Goal: Task Accomplishment & Management: Use online tool/utility

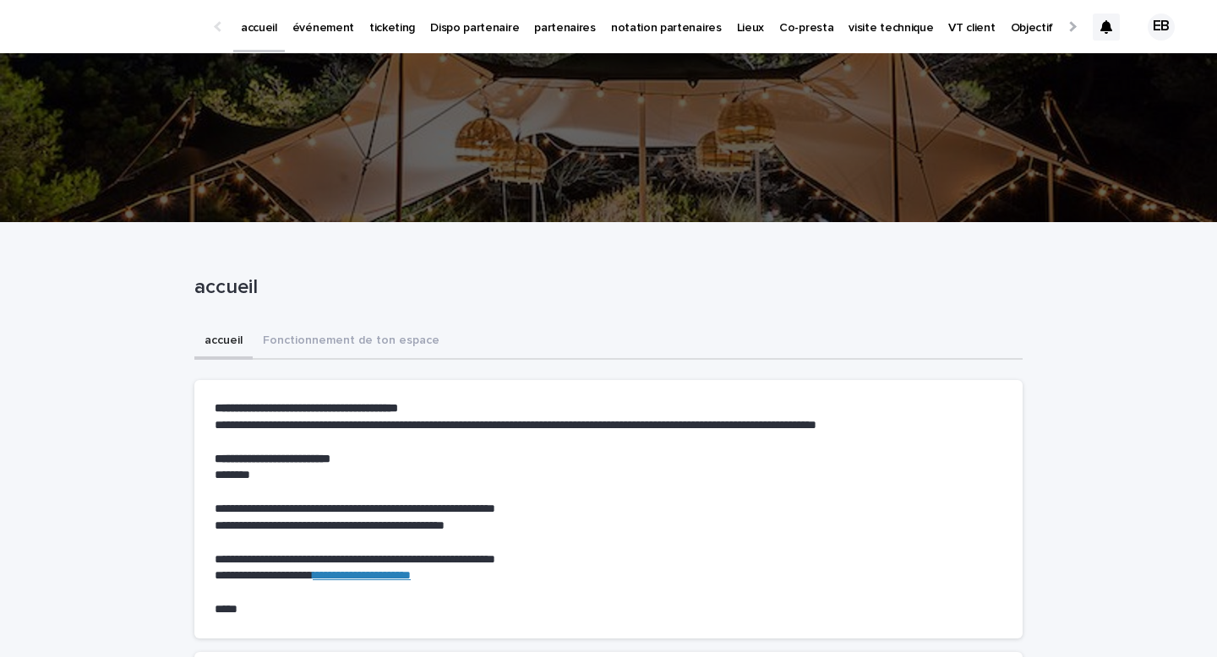
click at [299, 44] on link "événement" at bounding box center [323, 26] width 77 height 52
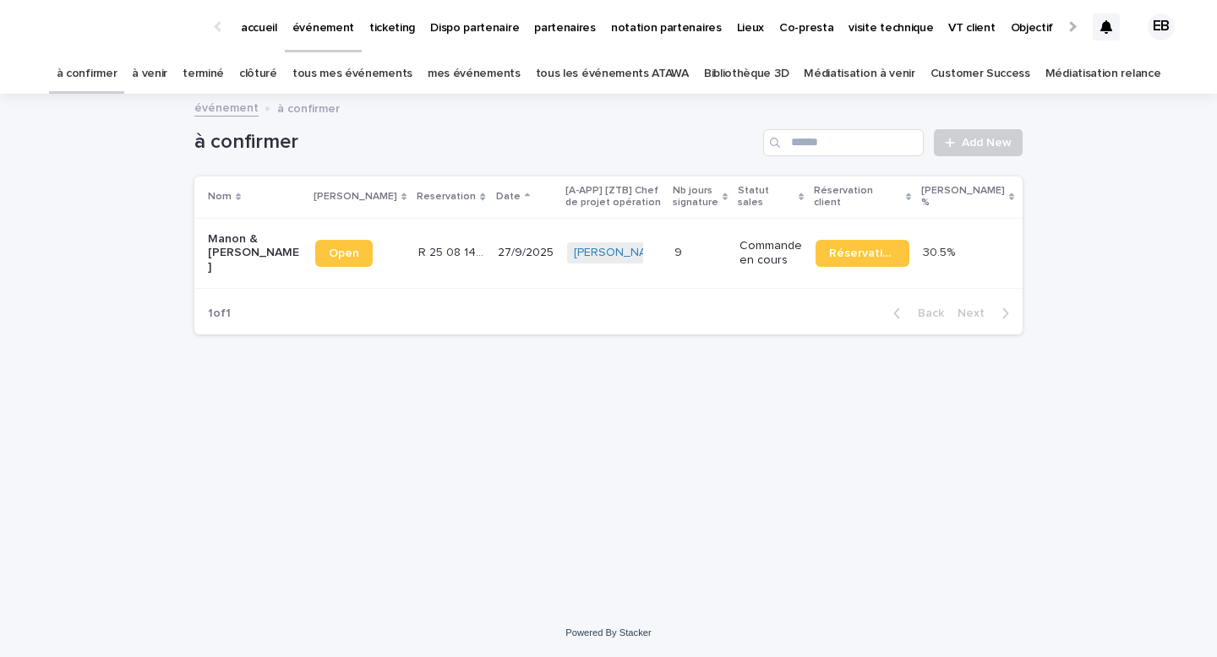
click at [653, 74] on link "tous les événements ATAWA" at bounding box center [612, 74] width 153 height 40
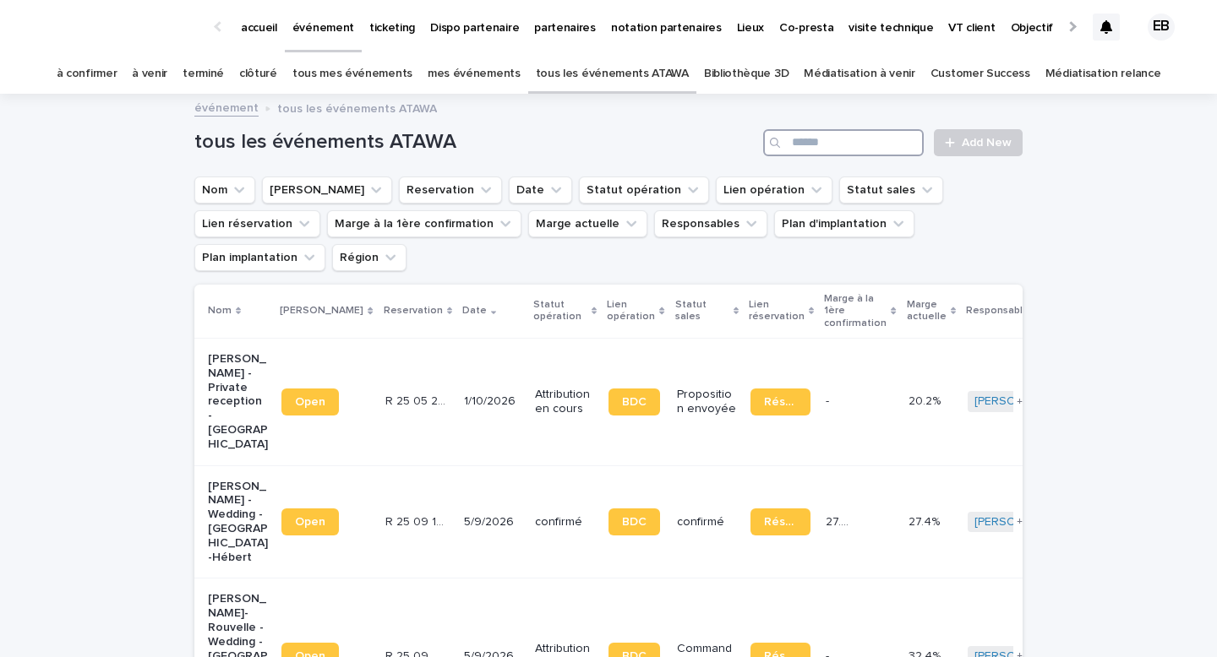
click at [817, 147] on input "Search" at bounding box center [843, 142] width 161 height 27
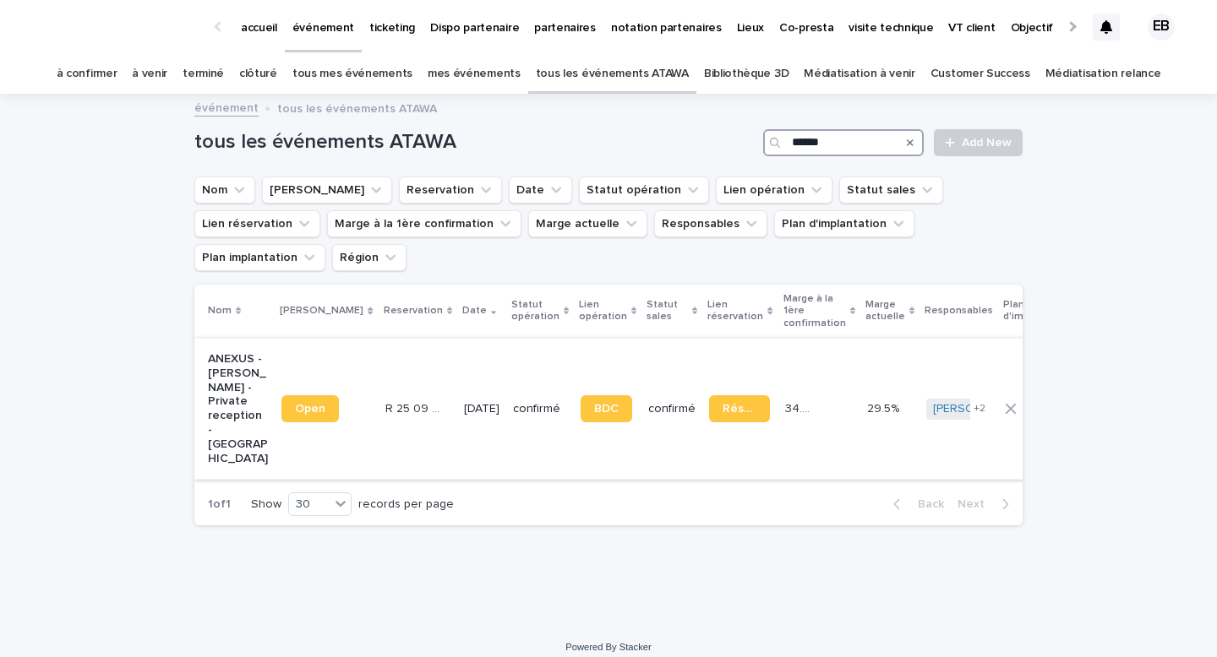
type input "******"
click at [457, 338] on td "[DATE]" at bounding box center [481, 408] width 49 height 141
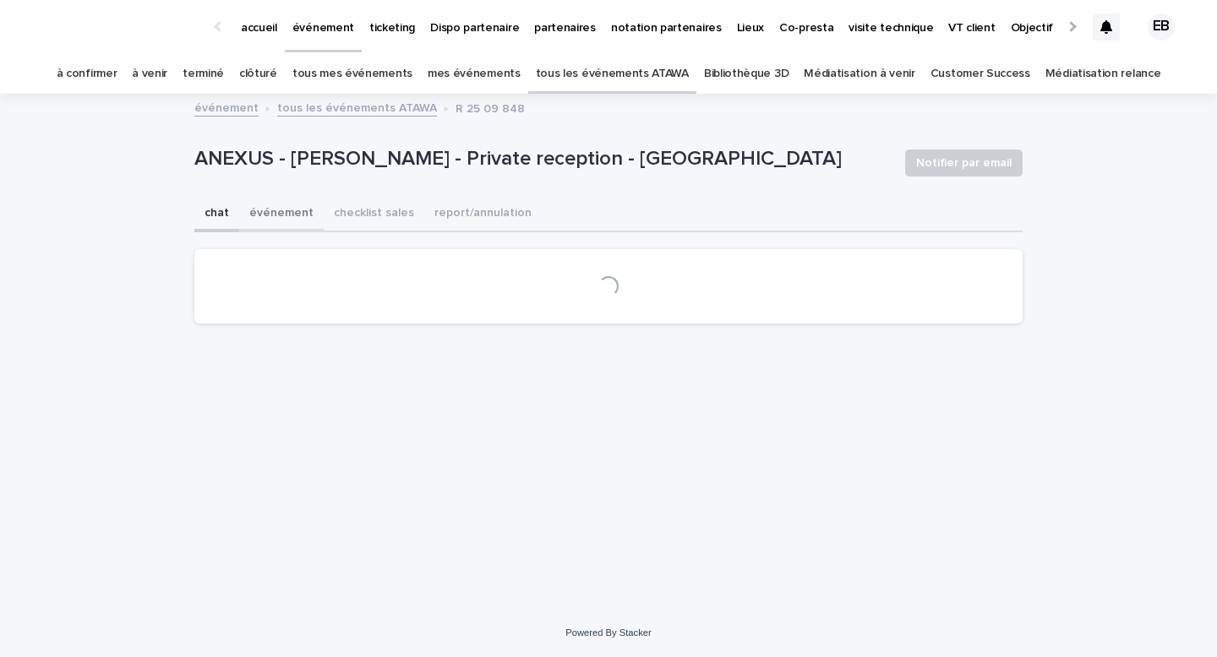
click at [266, 218] on button "événement" at bounding box center [281, 214] width 84 height 35
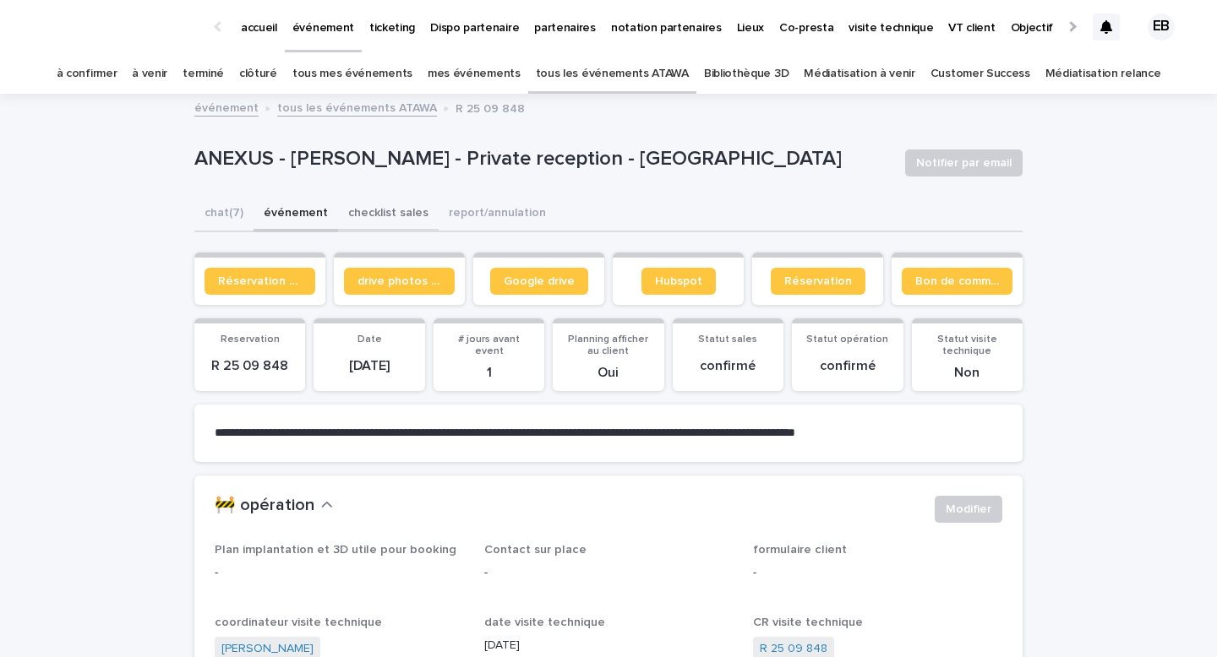
click at [394, 231] on button "checklist sales" at bounding box center [388, 214] width 101 height 35
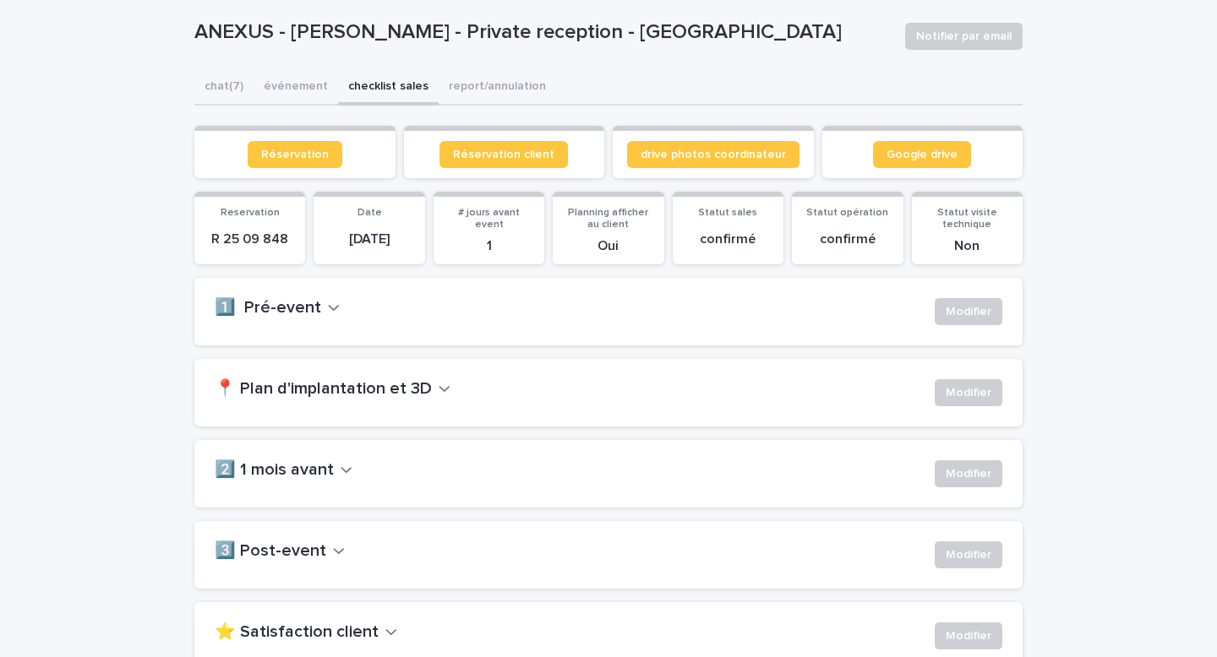
scroll to position [171, 0]
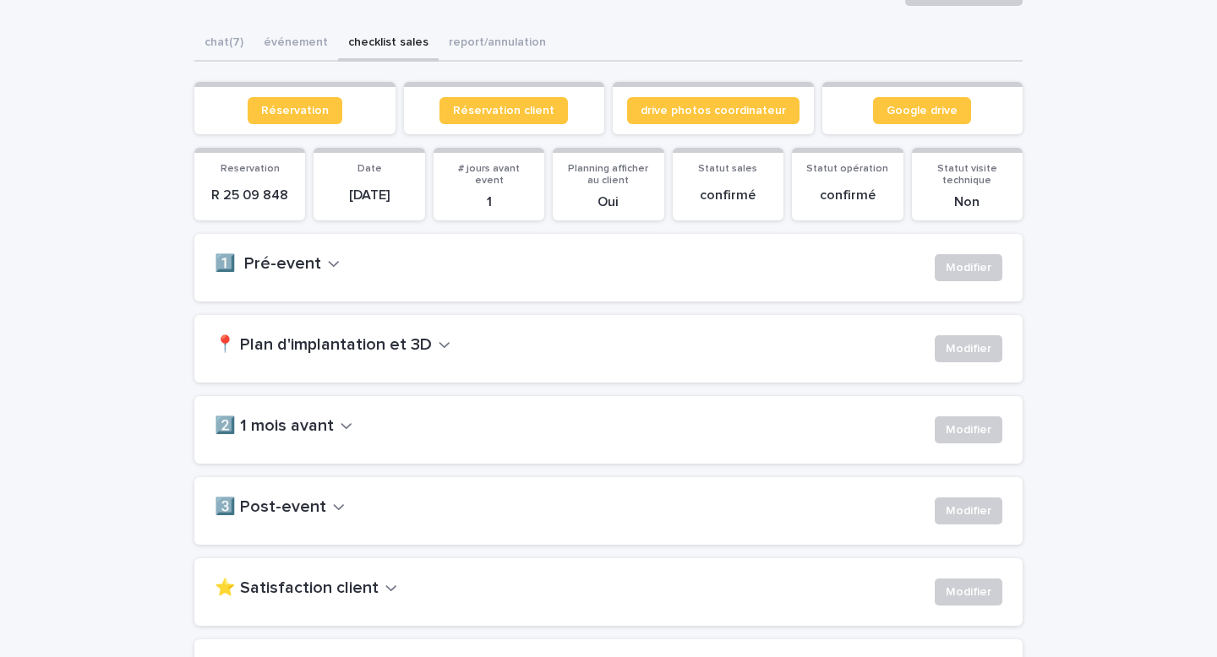
click at [406, 356] on div "📍 Plan d'implantation et 3D Modifier" at bounding box center [608, 348] width 787 height 27
click at [403, 344] on h2 "📍 Plan d'implantation et 3D" at bounding box center [323, 345] width 217 height 20
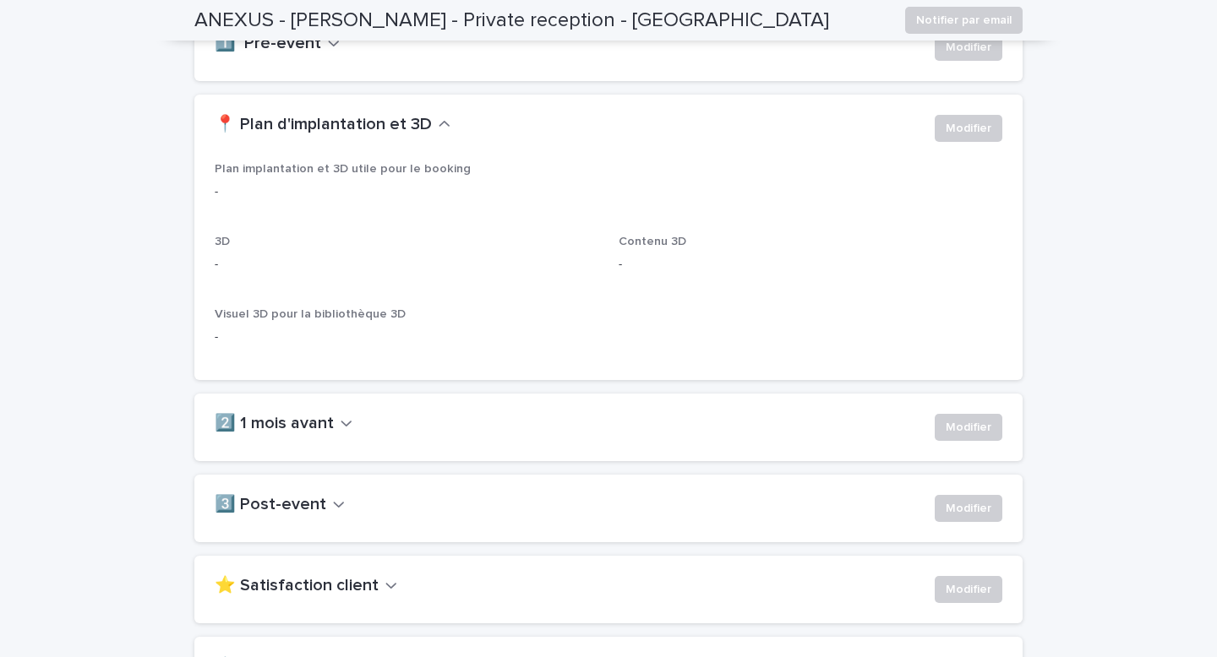
scroll to position [398, 0]
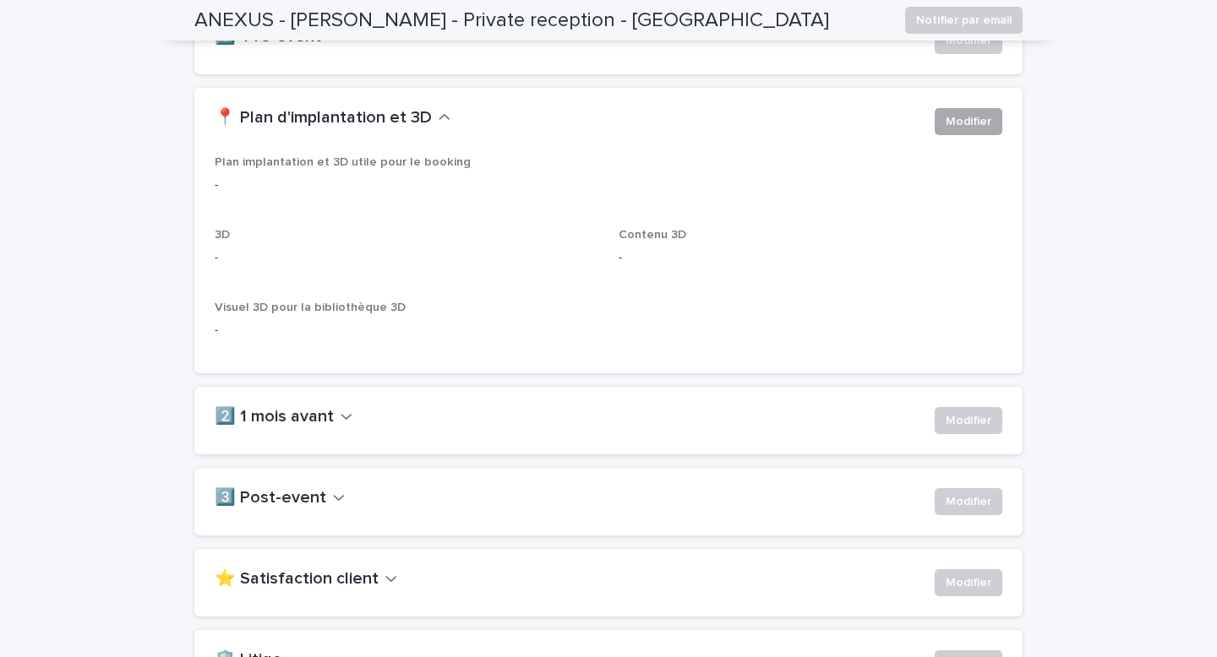
click at [966, 113] on span "Modifier" at bounding box center [968, 121] width 46 height 17
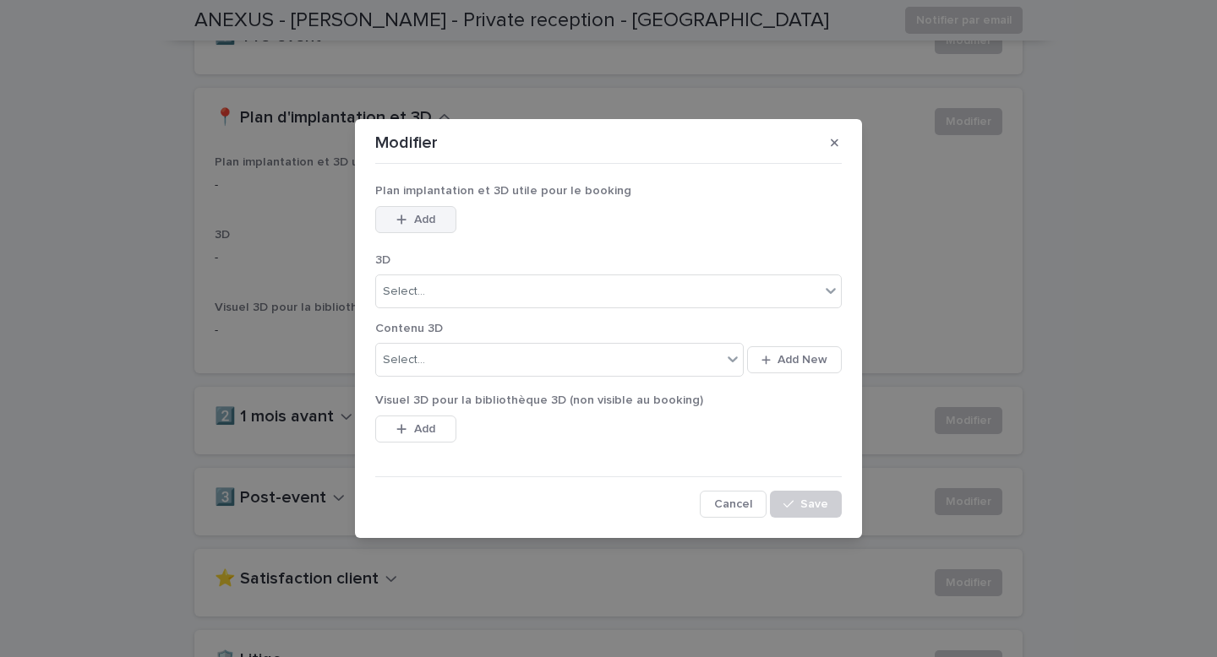
click at [438, 208] on button "Add" at bounding box center [415, 219] width 81 height 27
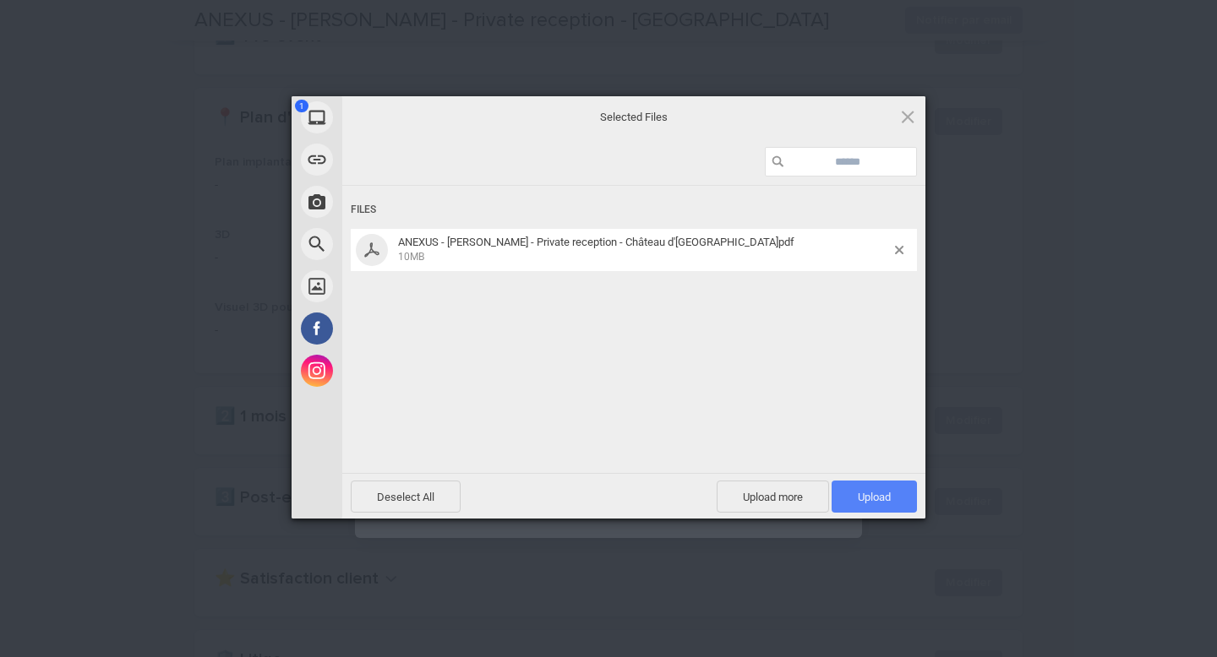
click at [877, 493] on span "Upload 1" at bounding box center [874, 497] width 33 height 13
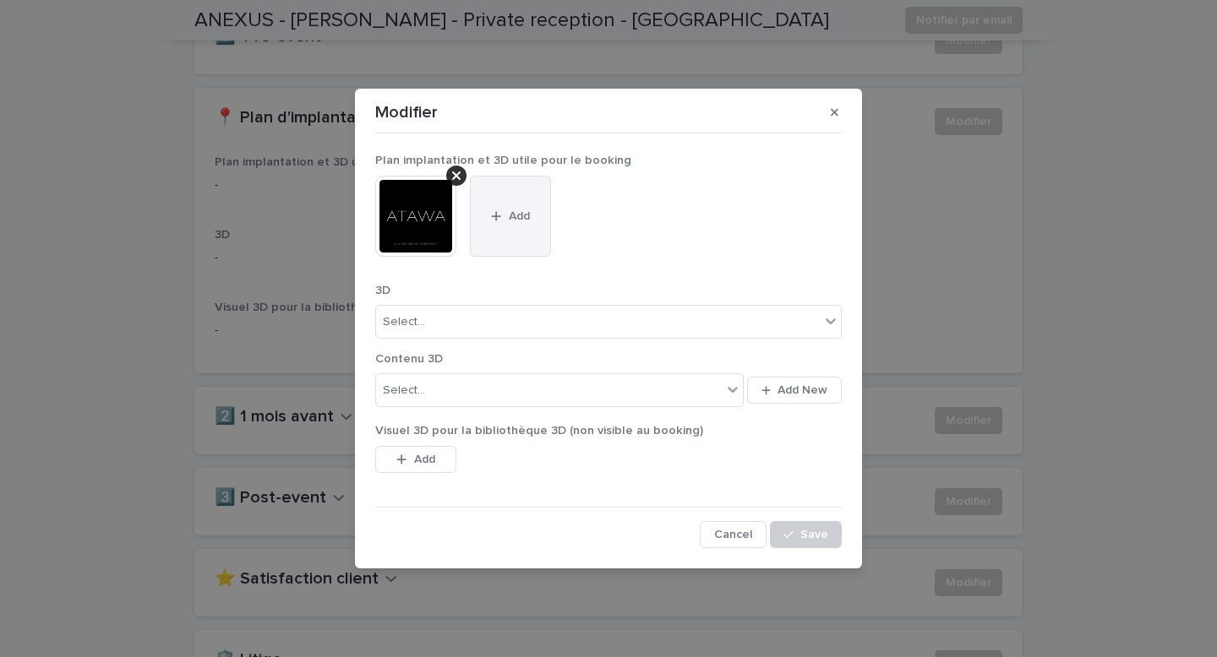
click at [516, 210] on span "Add" at bounding box center [519, 216] width 21 height 12
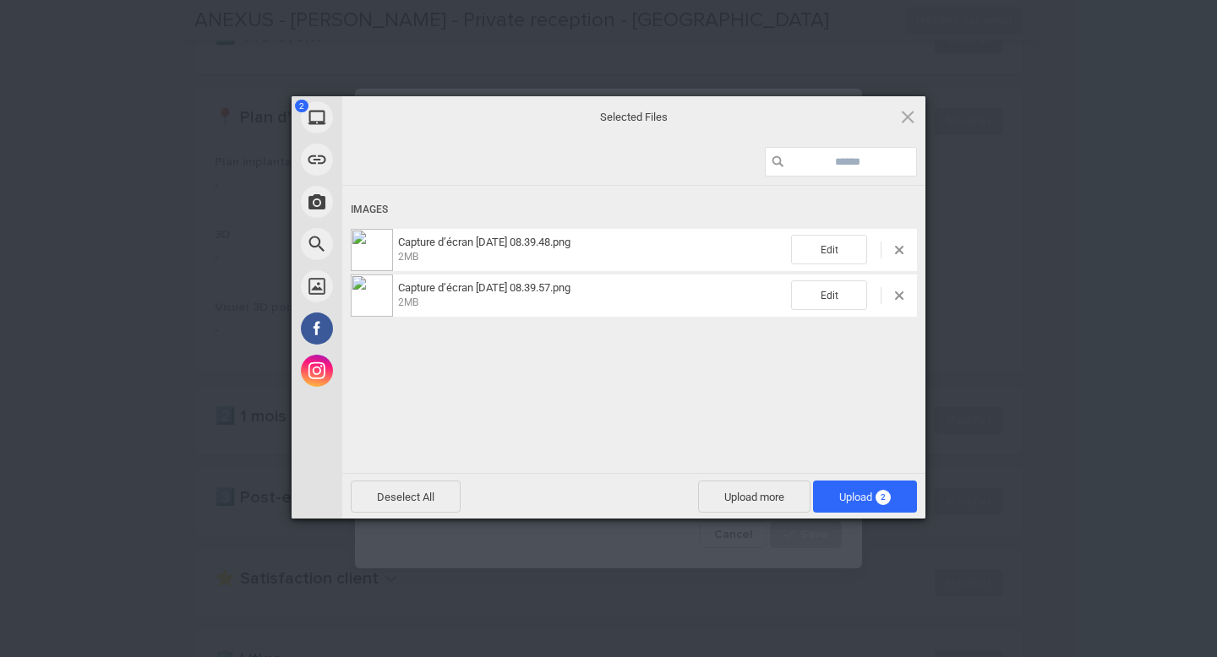
click at [846, 474] on div "Deselect All Upload more Upload 2" at bounding box center [633, 496] width 583 height 46
click at [846, 482] on span "Upload 2" at bounding box center [865, 497] width 104 height 32
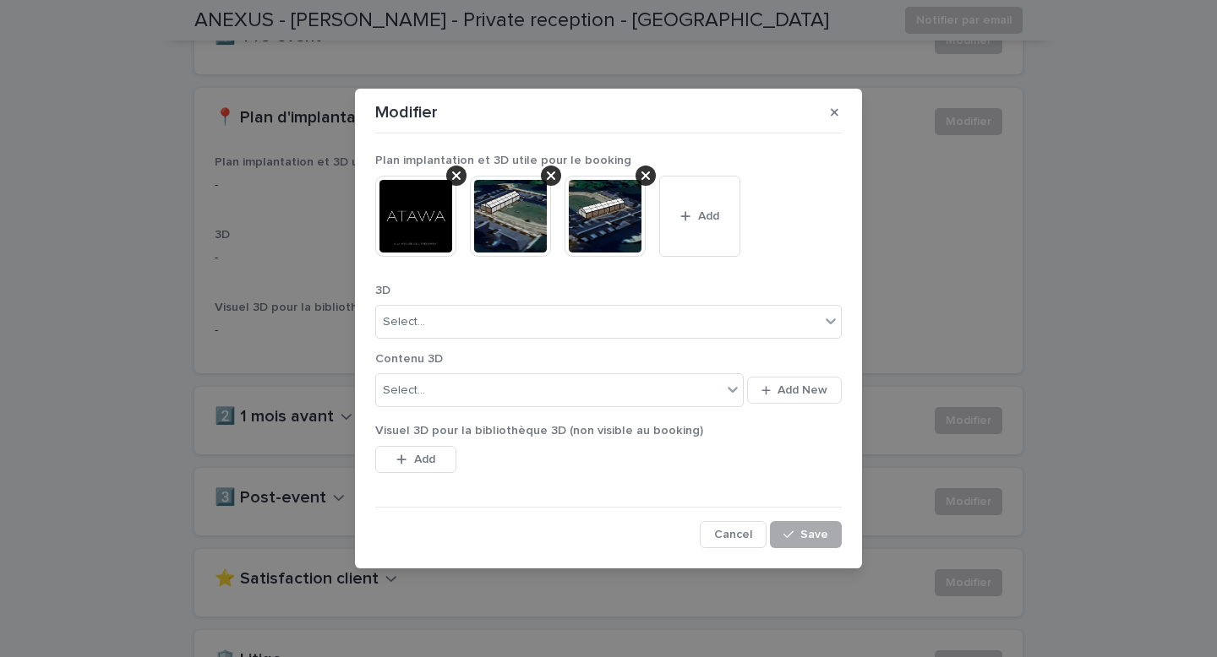
click at [795, 539] on div "button" at bounding box center [791, 535] width 17 height 12
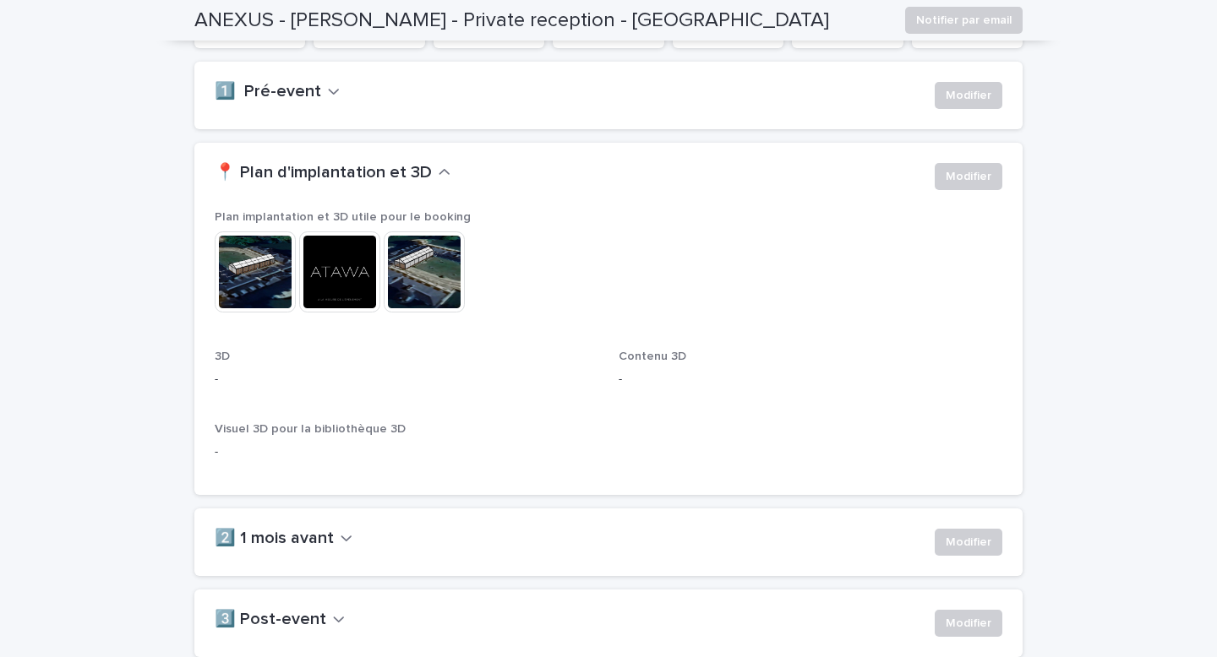
scroll to position [308, 0]
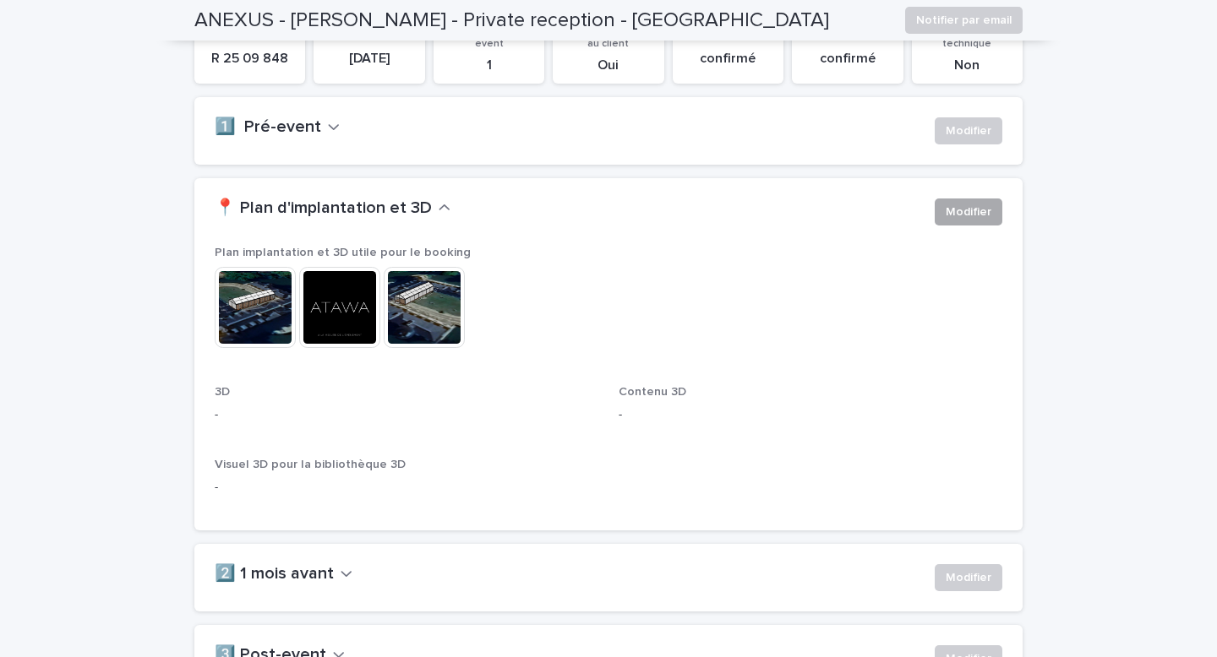
click at [988, 210] on span "Modifier" at bounding box center [968, 212] width 46 height 17
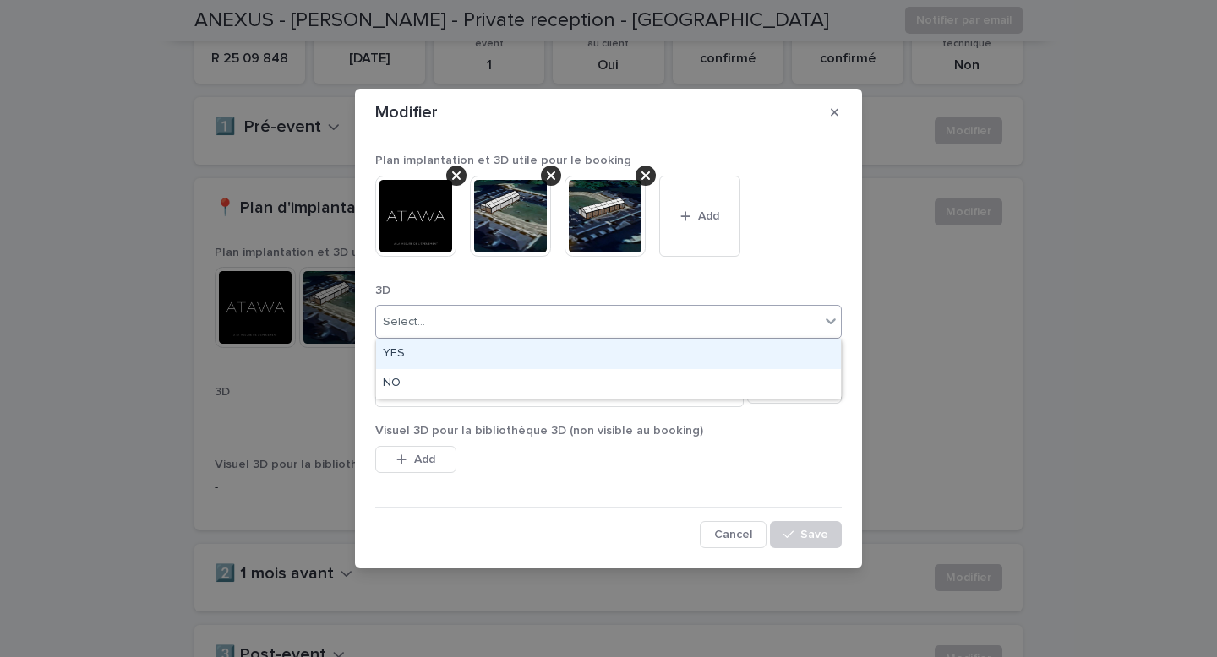
click at [535, 317] on div "Select..." at bounding box center [598, 322] width 444 height 28
click at [531, 354] on div "YES" at bounding box center [608, 355] width 465 height 30
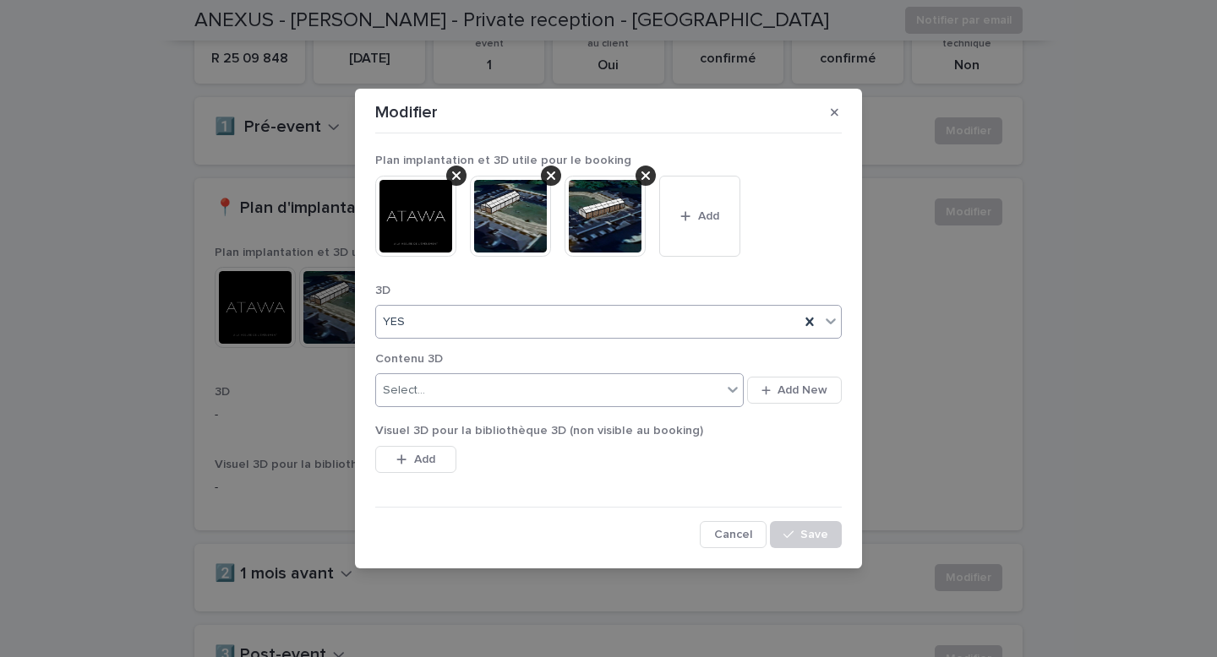
click at [557, 387] on div "Select..." at bounding box center [549, 391] width 346 height 28
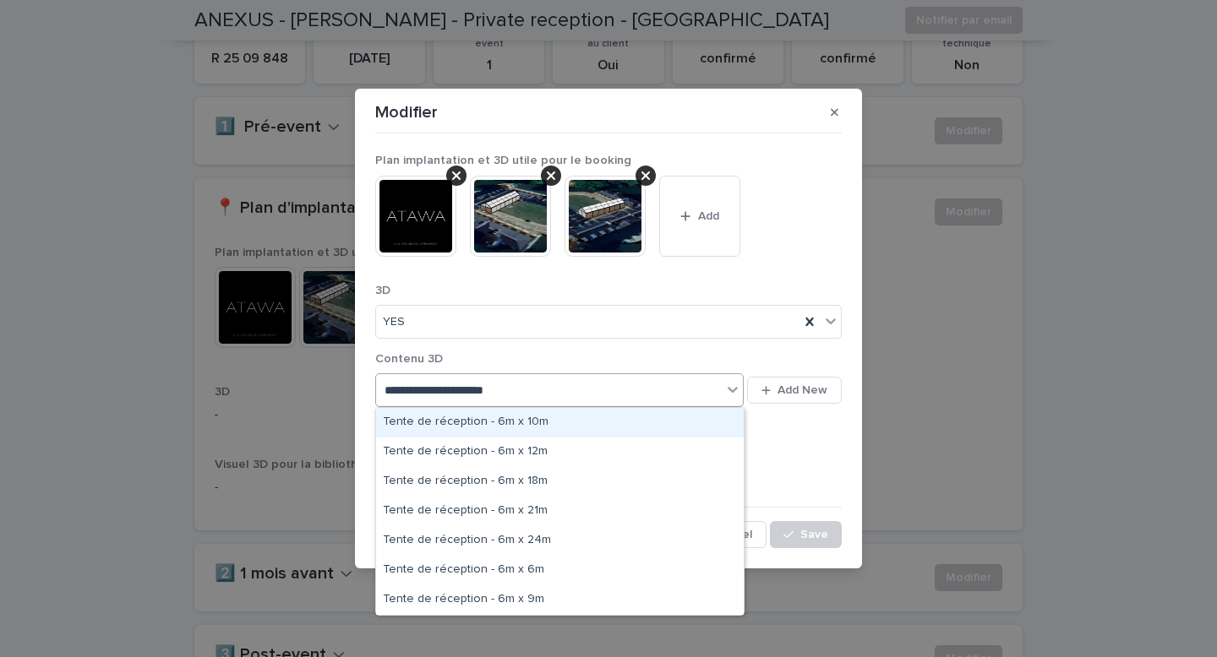
type input "**********"
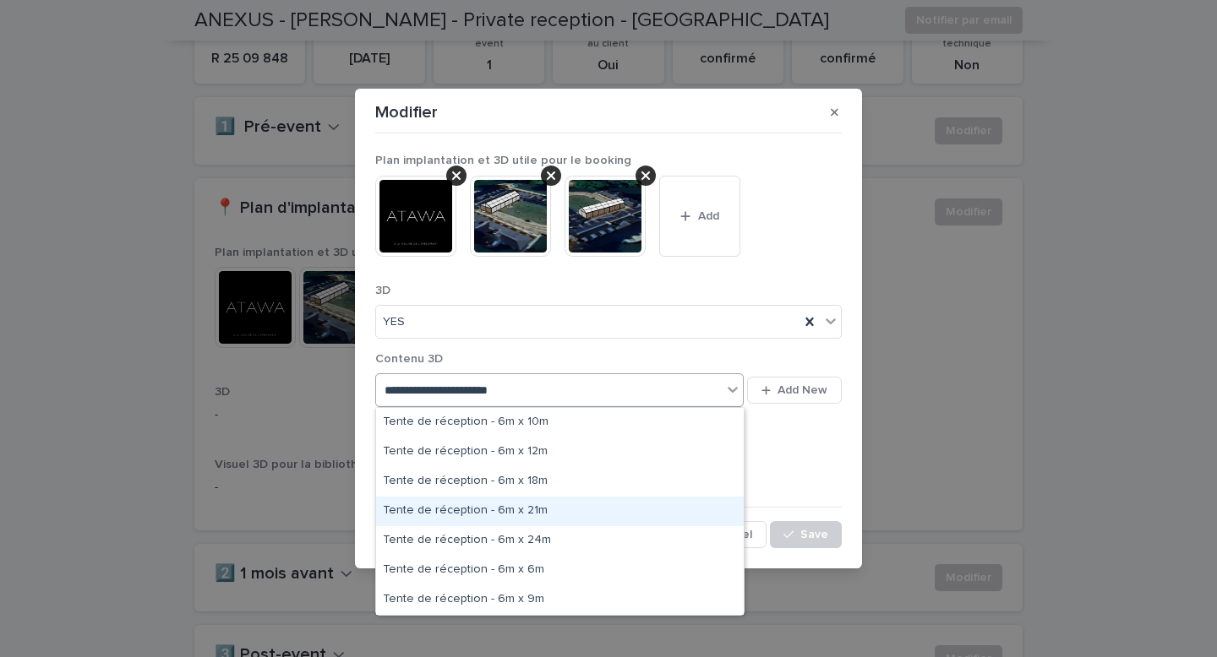
click at [588, 509] on div "Tente de réception - 6m x 21m" at bounding box center [560, 512] width 368 height 30
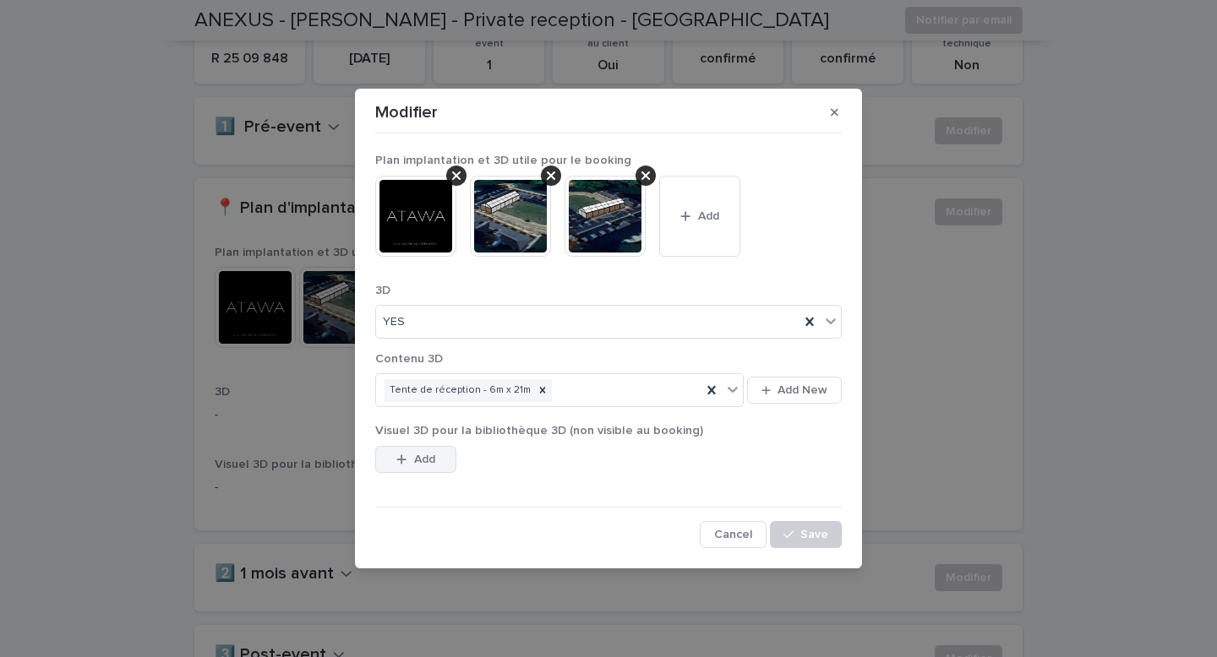
click at [411, 464] on button "Add" at bounding box center [415, 459] width 81 height 27
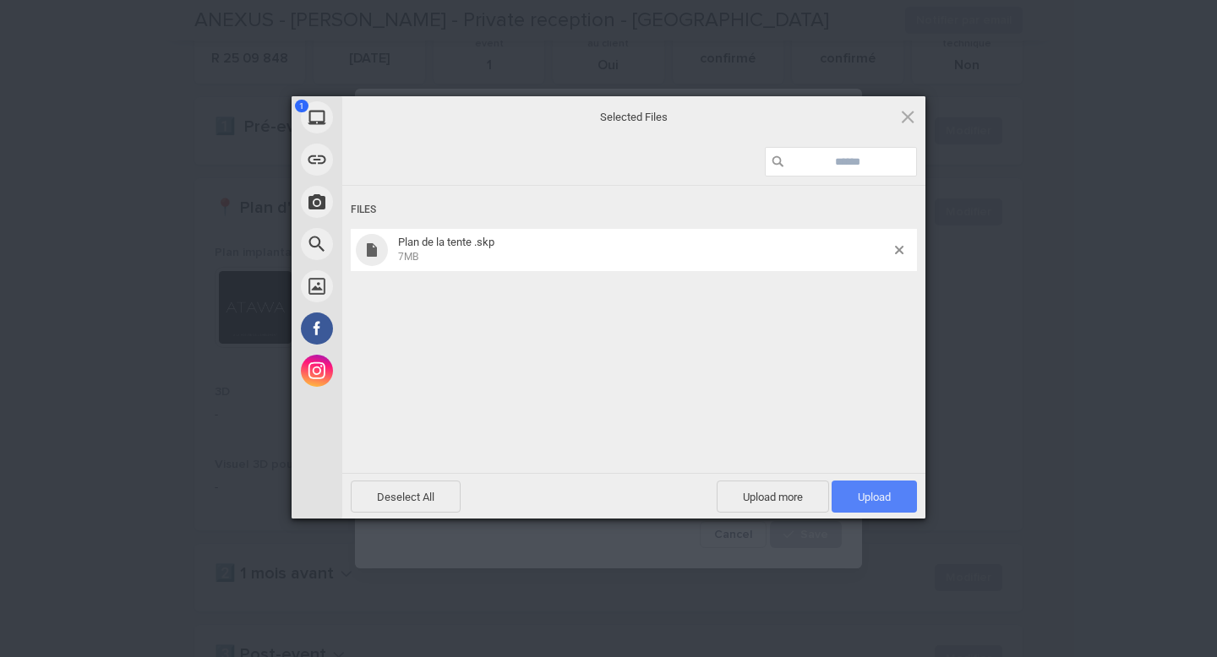
click at [880, 504] on span "Upload 1" at bounding box center [873, 497] width 85 height 32
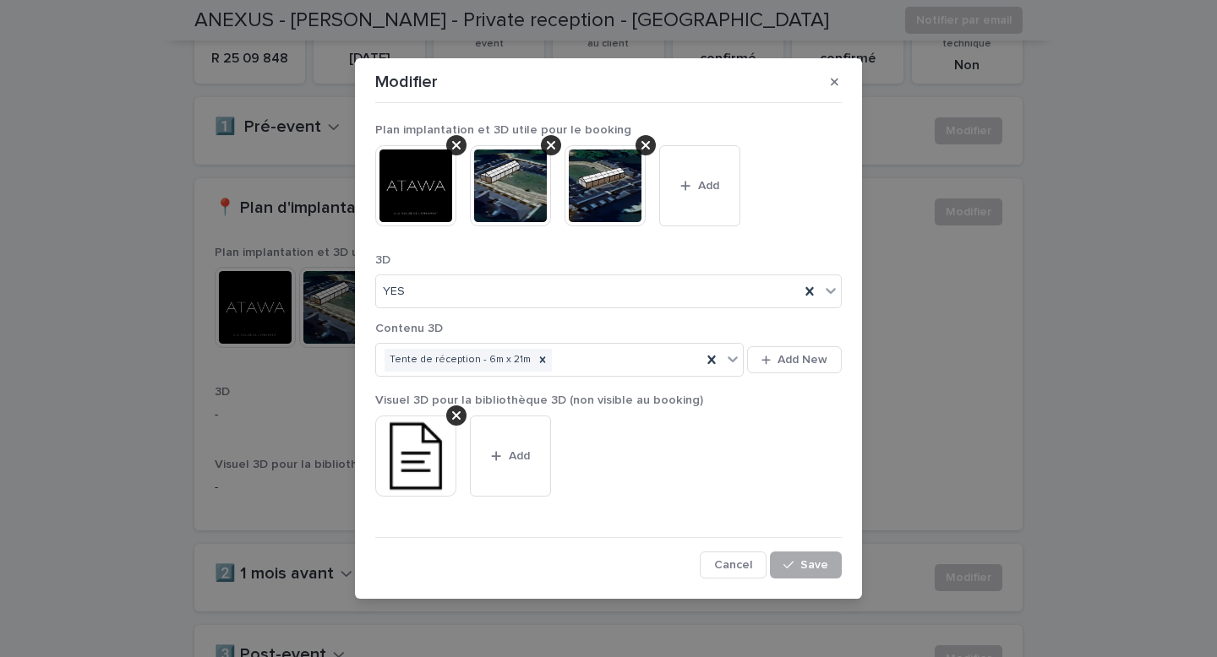
click at [811, 572] on button "Save" at bounding box center [806, 565] width 72 height 27
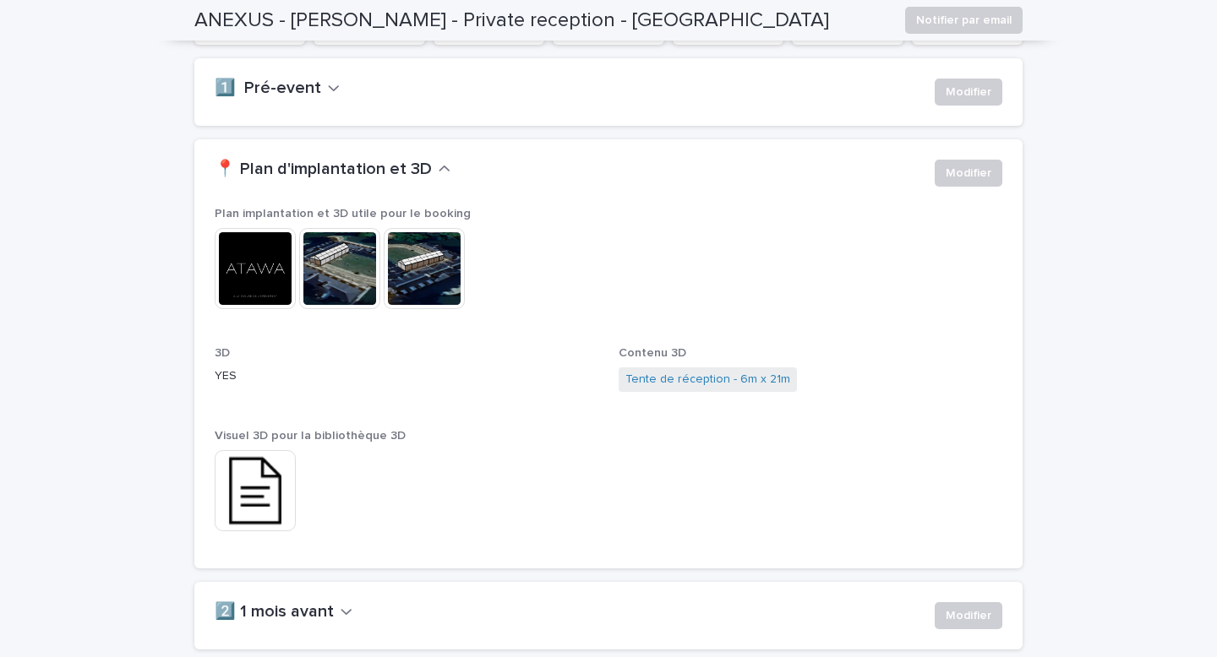
scroll to position [0, 0]
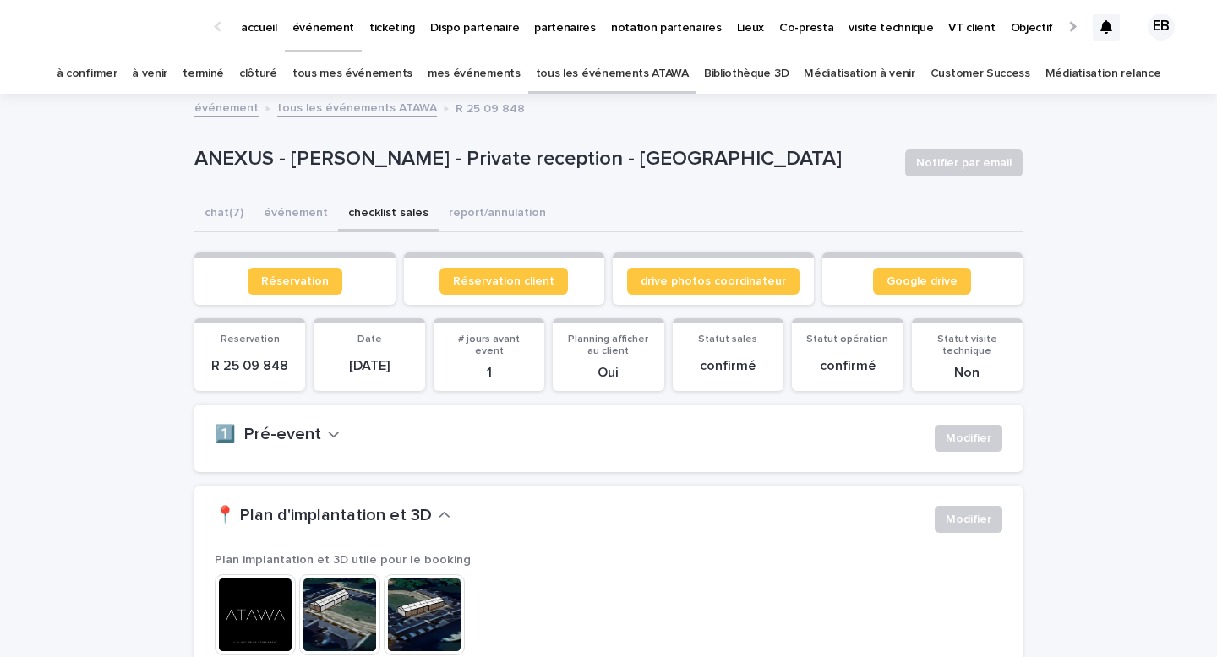
click at [311, 41] on link "événement" at bounding box center [323, 25] width 77 height 50
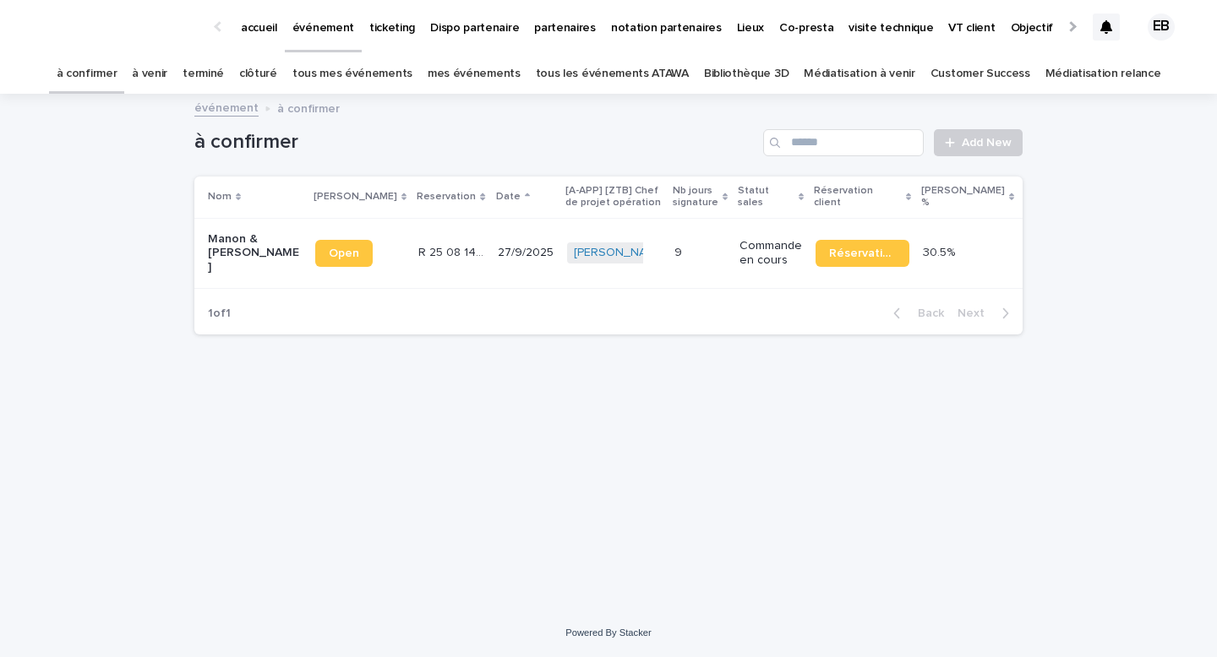
click at [261, 25] on p "accueil" at bounding box center [259, 17] width 36 height 35
